Goal: Information Seeking & Learning: Learn about a topic

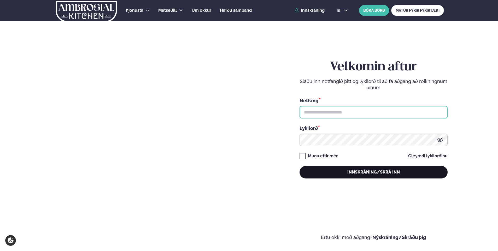
type input "**********"
click at [350, 176] on button "Innskráning/Skrá inn" at bounding box center [374, 172] width 148 height 13
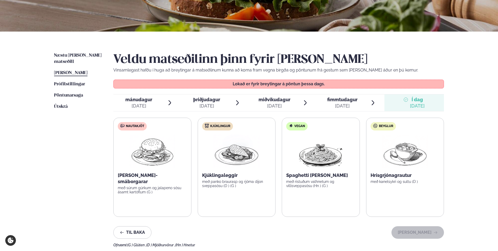
scroll to position [105, 0]
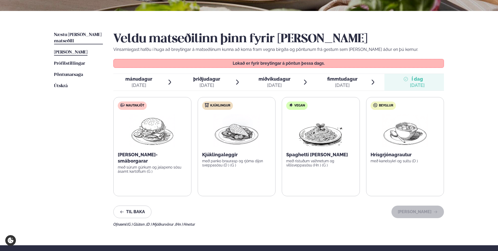
click at [70, 33] on span "Næstu [PERSON_NAME] matseðill" at bounding box center [78, 38] width 48 height 11
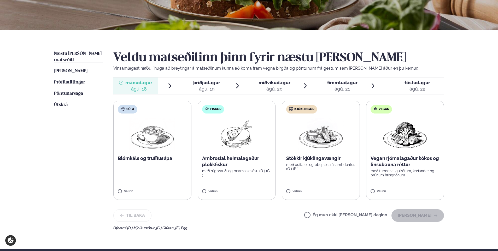
scroll to position [131, 0]
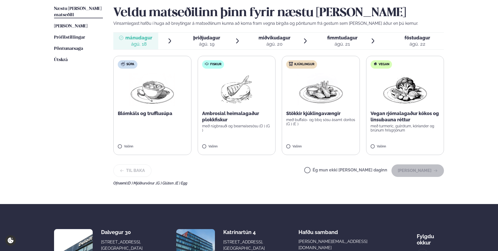
click at [416, 36] on span "föstudagur" at bounding box center [418, 37] width 26 height 5
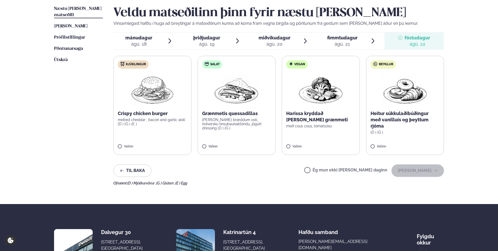
click at [153, 43] on span "mánudagur mán. [DATE]" at bounding box center [135, 41] width 45 height 17
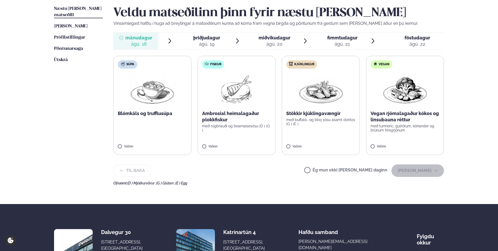
click at [213, 41] on div "ágú. 19" at bounding box center [206, 44] width 27 height 6
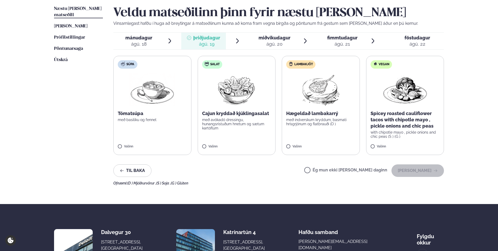
click at [286, 45] on div "ágú. 20" at bounding box center [275, 44] width 32 height 6
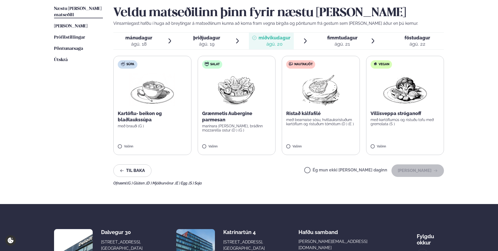
click at [328, 46] on div "ágú. 21" at bounding box center [342, 44] width 30 height 6
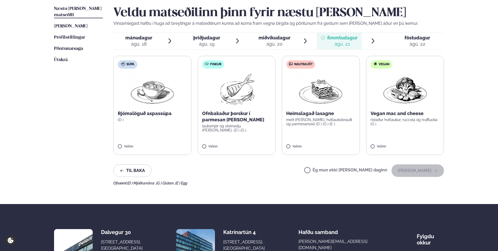
click at [135, 49] on span "mánudagur mán. [DATE]" at bounding box center [135, 41] width 45 height 17
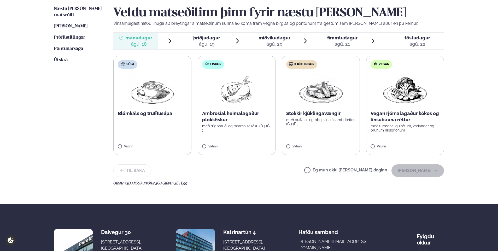
click at [211, 45] on div "ágú. 19" at bounding box center [206, 44] width 27 height 6
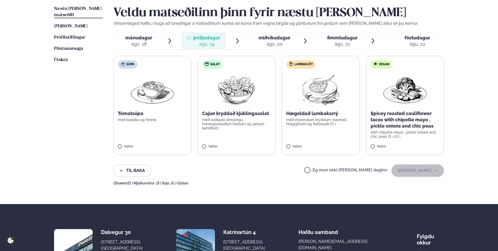
click at [266, 43] on div "ágú. 20" at bounding box center [275, 44] width 32 height 6
